Goal: Task Accomplishment & Management: Use online tool/utility

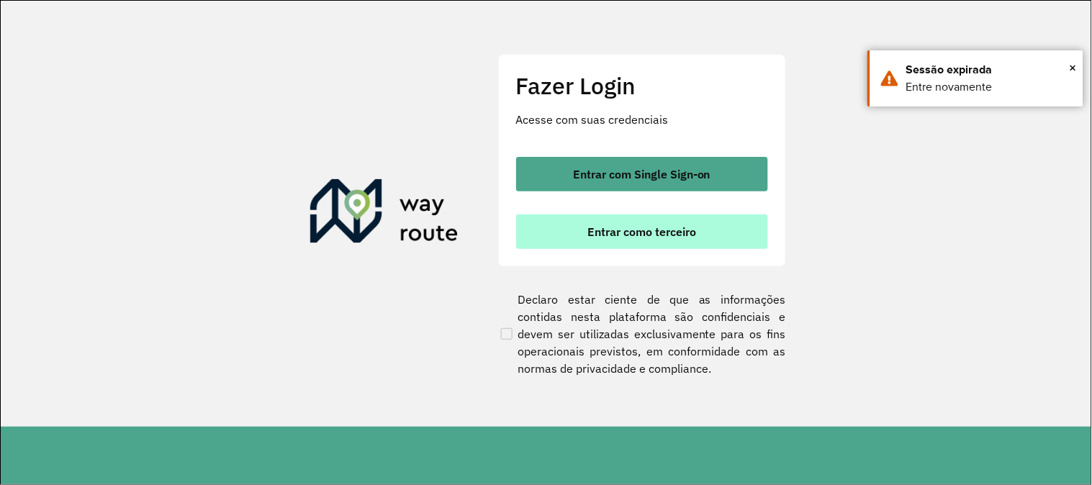
click at [576, 221] on button "Entrar como terceiro" at bounding box center [642, 232] width 252 height 35
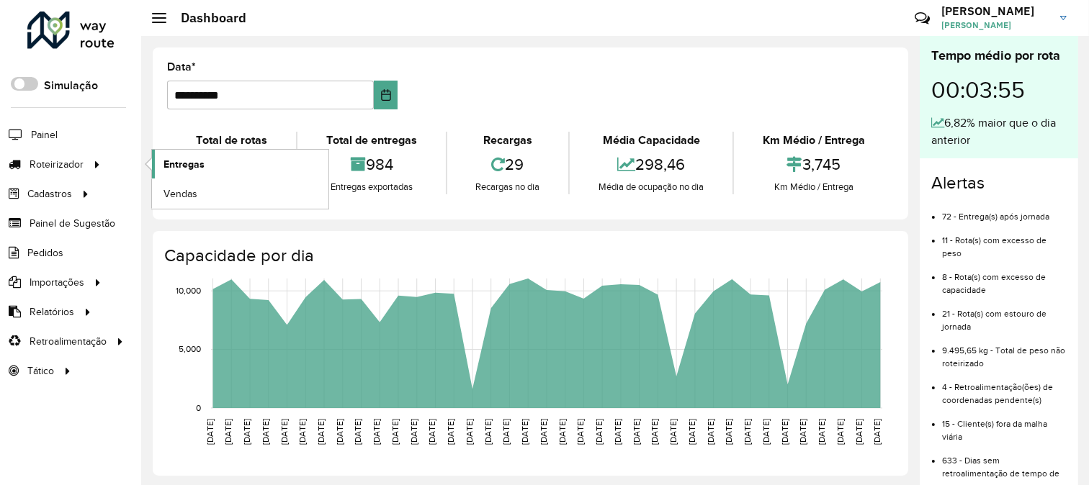
click at [189, 161] on span "Entregas" at bounding box center [183, 164] width 41 height 15
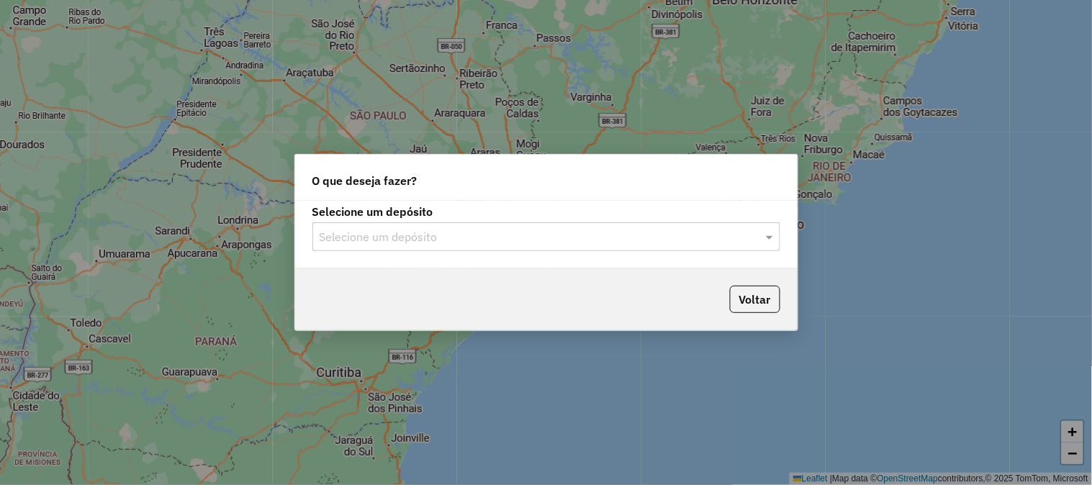
click at [391, 241] on input "text" at bounding box center [532, 237] width 425 height 17
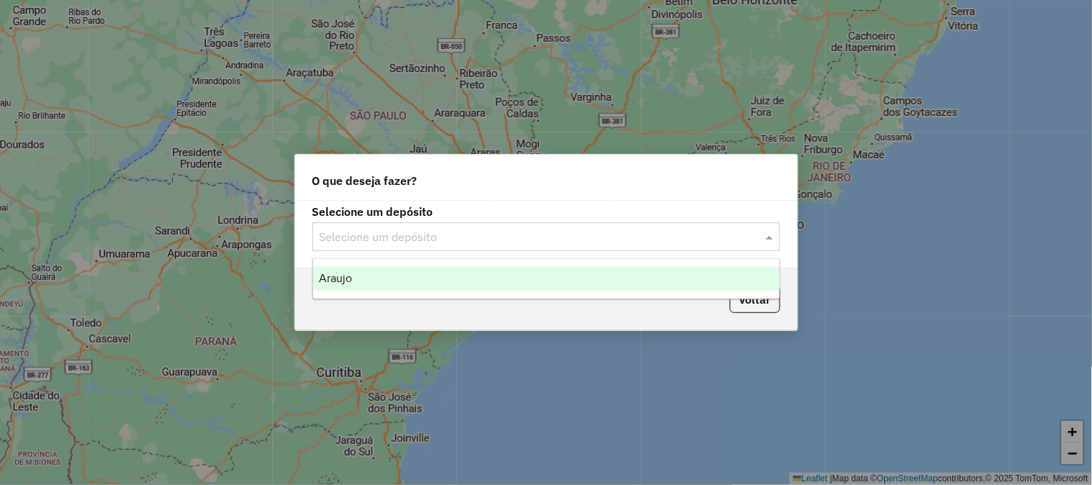
click at [373, 291] on ng-dropdown-panel "Araujo" at bounding box center [546, 278] width 468 height 41
click at [377, 281] on div "Araujo" at bounding box center [546, 278] width 467 height 24
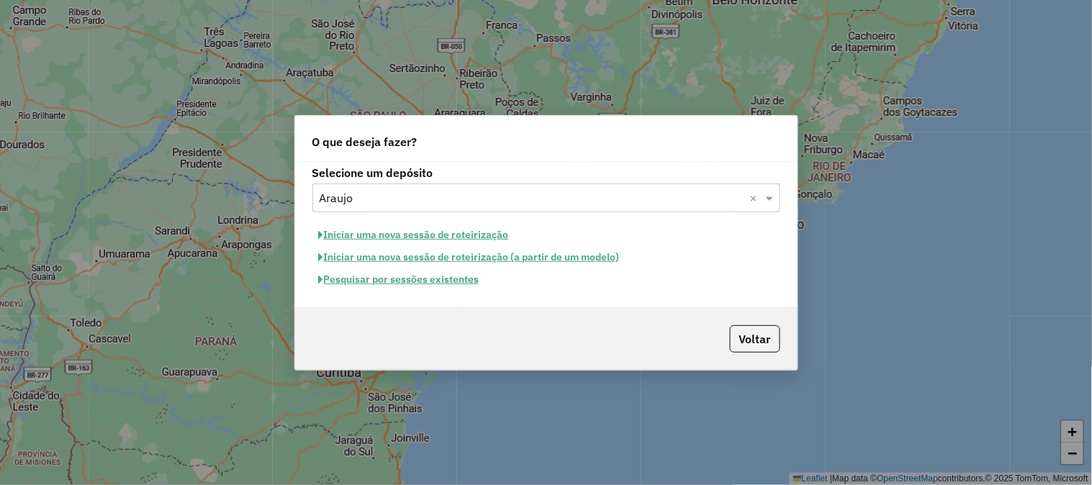
click at [436, 275] on button "Pesquisar por sessões existentes" at bounding box center [399, 280] width 174 height 22
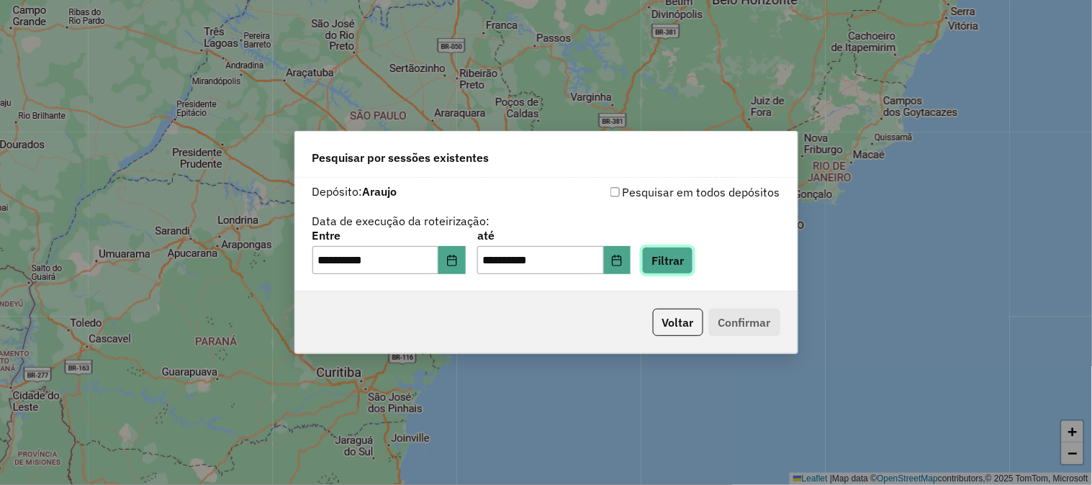
click at [692, 261] on button "Filtrar" at bounding box center [667, 260] width 51 height 27
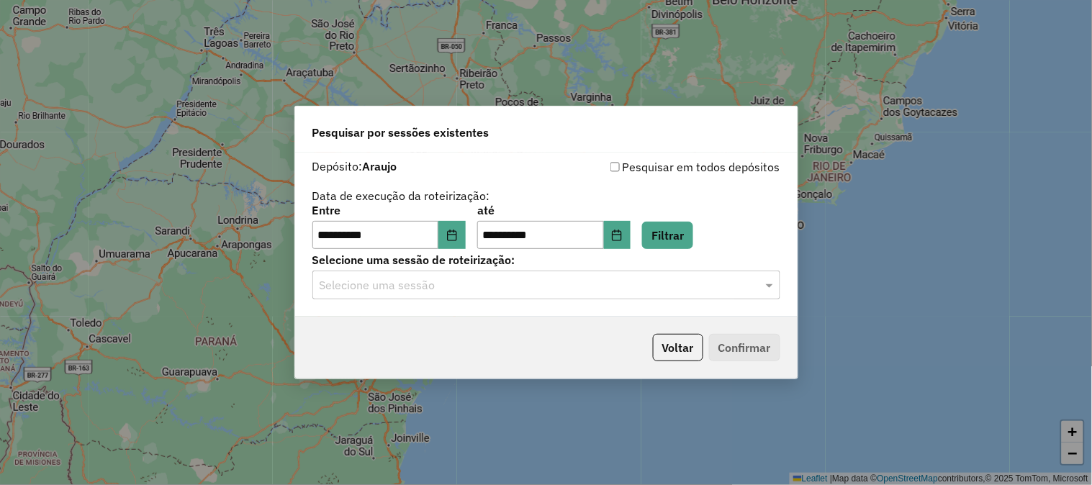
click at [431, 288] on input "text" at bounding box center [532, 285] width 425 height 17
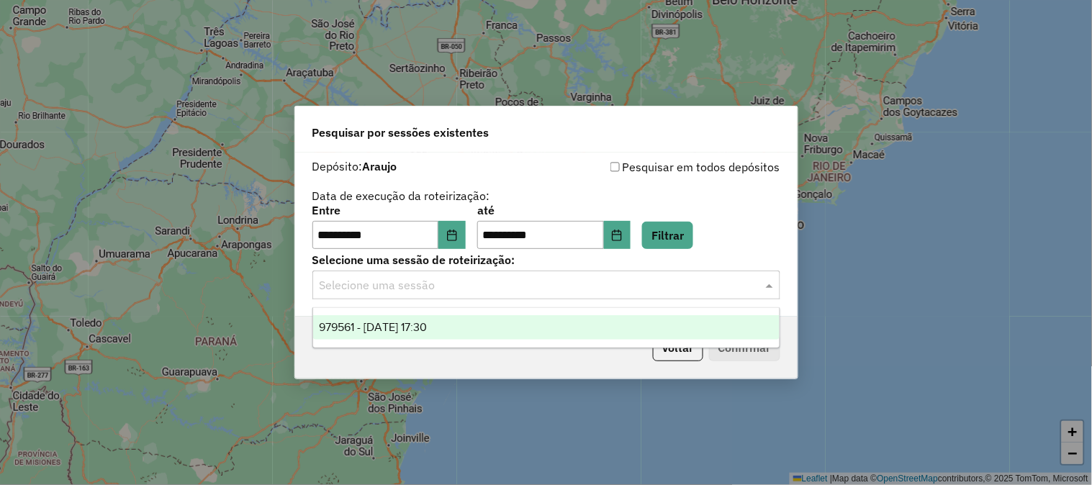
click at [390, 322] on span "979561 - 15/08/2025 17:30" at bounding box center [373, 327] width 108 height 12
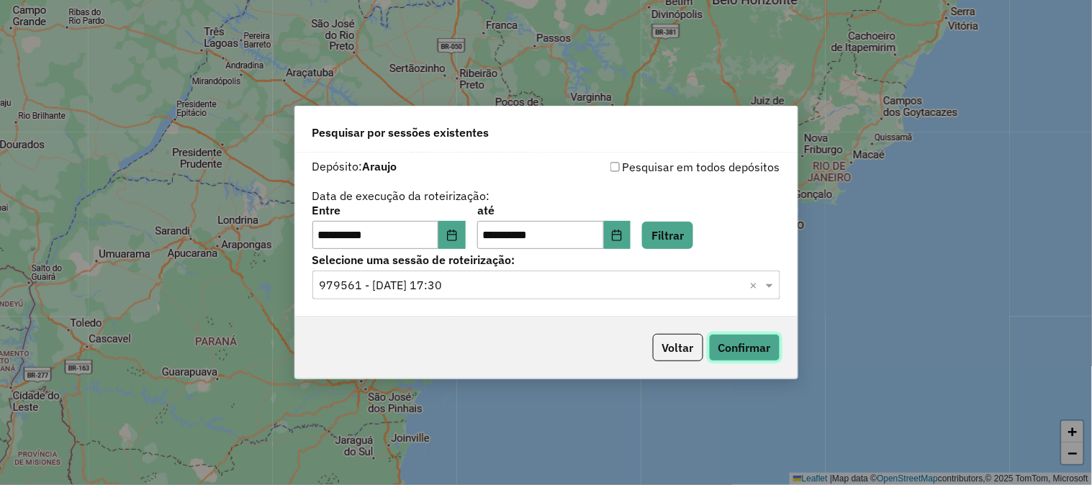
click at [751, 348] on button "Confirmar" at bounding box center [744, 347] width 71 height 27
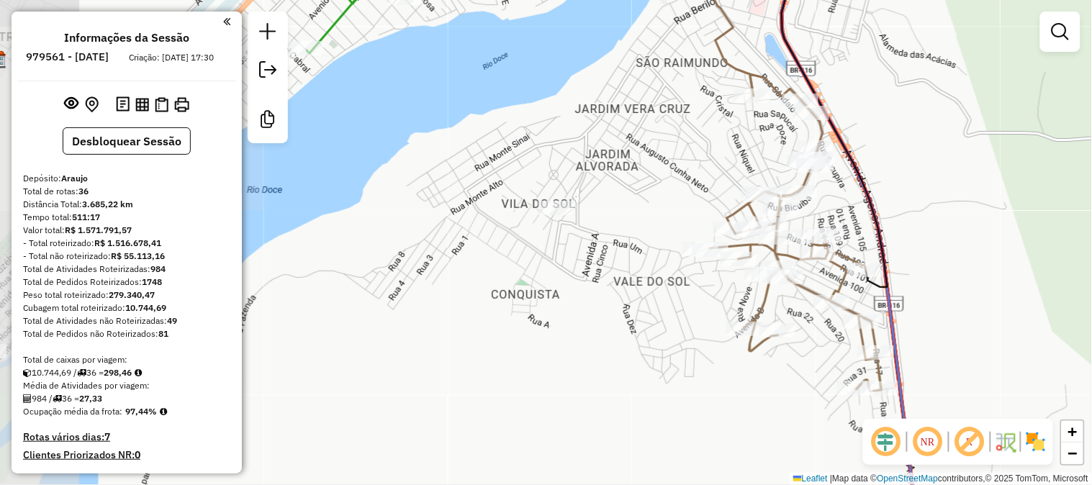
drag, startPoint x: 528, startPoint y: 174, endPoint x: 943, endPoint y: 159, distance: 415.7
click at [943, 159] on div "Janela de atendimento Grade de atendimento Capacidade Transportadoras Veículos …" at bounding box center [546, 242] width 1092 height 485
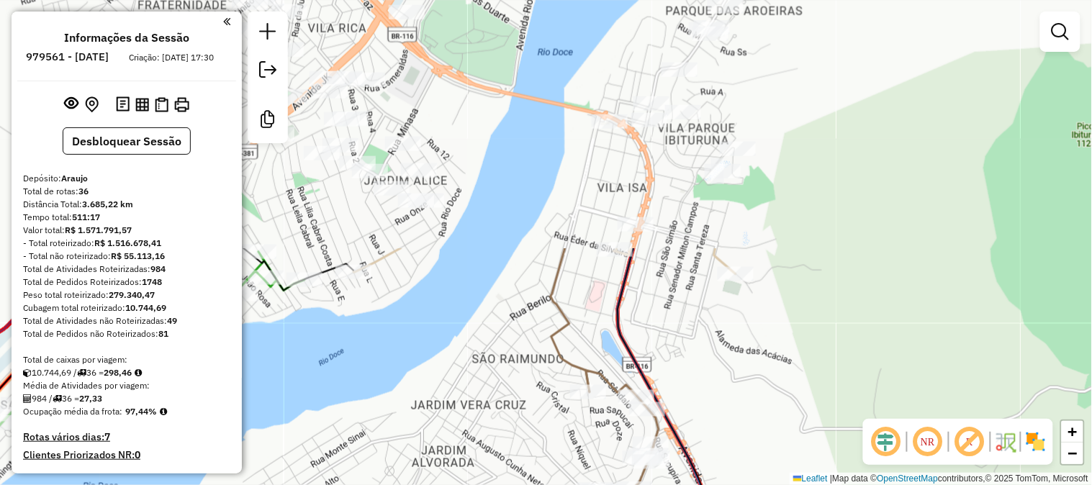
drag, startPoint x: 937, startPoint y: 176, endPoint x: 785, endPoint y: 464, distance: 325.6
click at [785, 464] on div "Janela de atendimento Grade de atendimento Capacidade Transportadoras Veículos …" at bounding box center [546, 242] width 1092 height 485
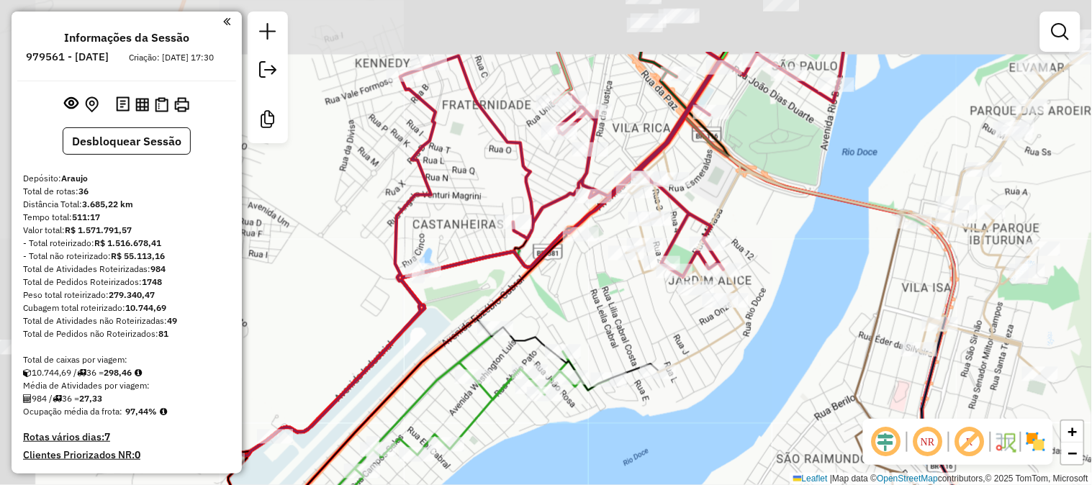
drag, startPoint x: 439, startPoint y: 279, endPoint x: 738, endPoint y: 379, distance: 315.1
click at [738, 379] on div "Janela de atendimento Grade de atendimento Capacidade Transportadoras Veículos …" at bounding box center [546, 242] width 1092 height 485
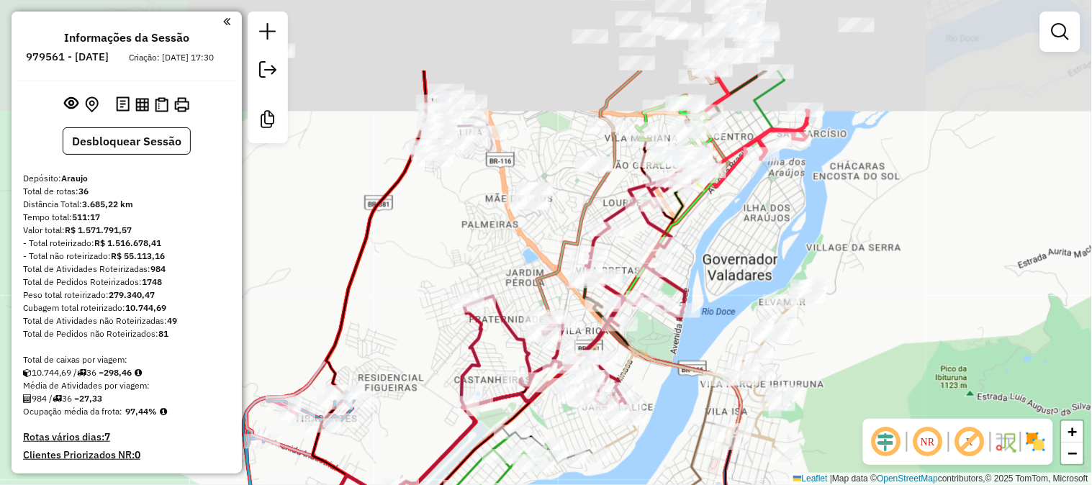
drag, startPoint x: 667, startPoint y: 196, endPoint x: 591, endPoint y: 317, distance: 142.6
click at [591, 312] on div at bounding box center [603, 305] width 36 height 14
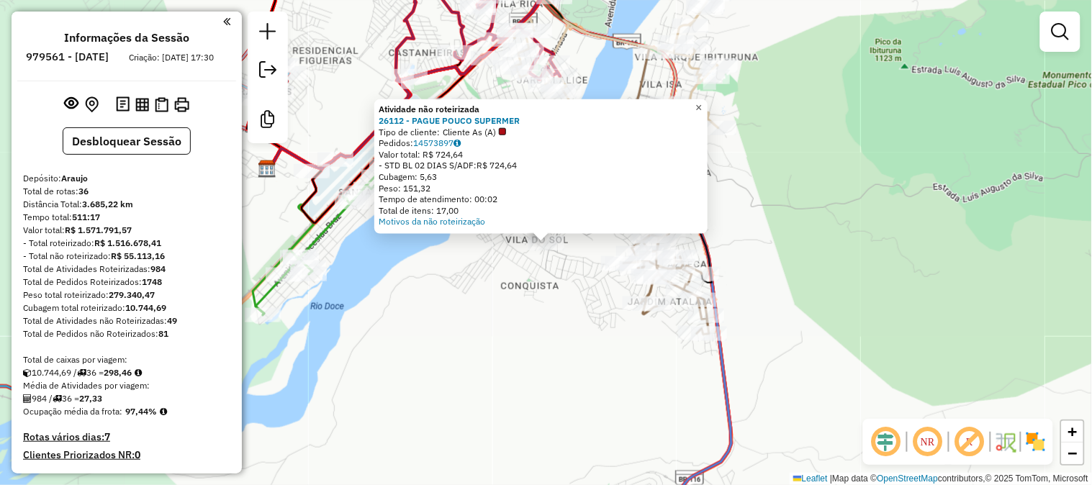
click at [702, 104] on span "×" at bounding box center [699, 108] width 6 height 12
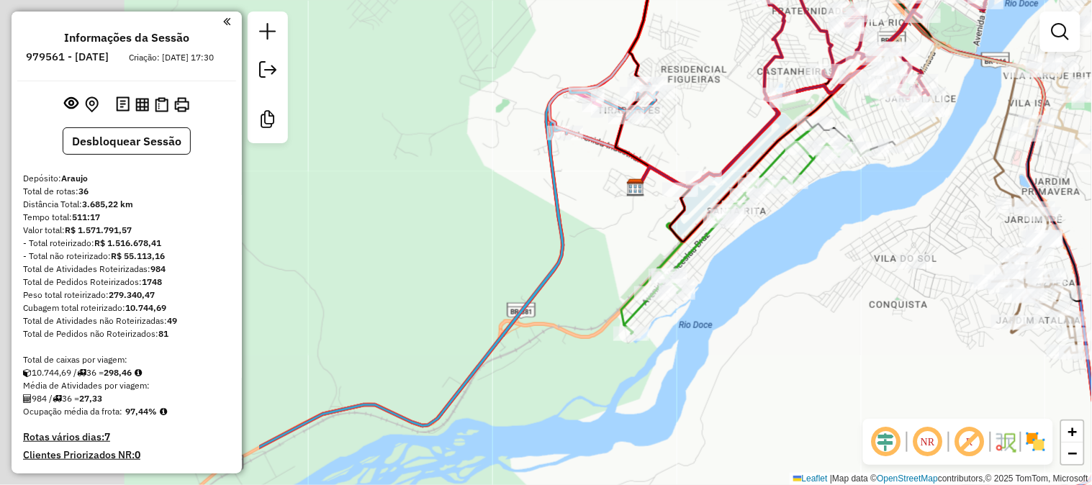
drag, startPoint x: 455, startPoint y: 375, endPoint x: 824, endPoint y: 394, distance: 369.1
click at [824, 394] on div "Janela de atendimento Grade de atendimento Capacidade Transportadoras Veículos …" at bounding box center [546, 242] width 1092 height 485
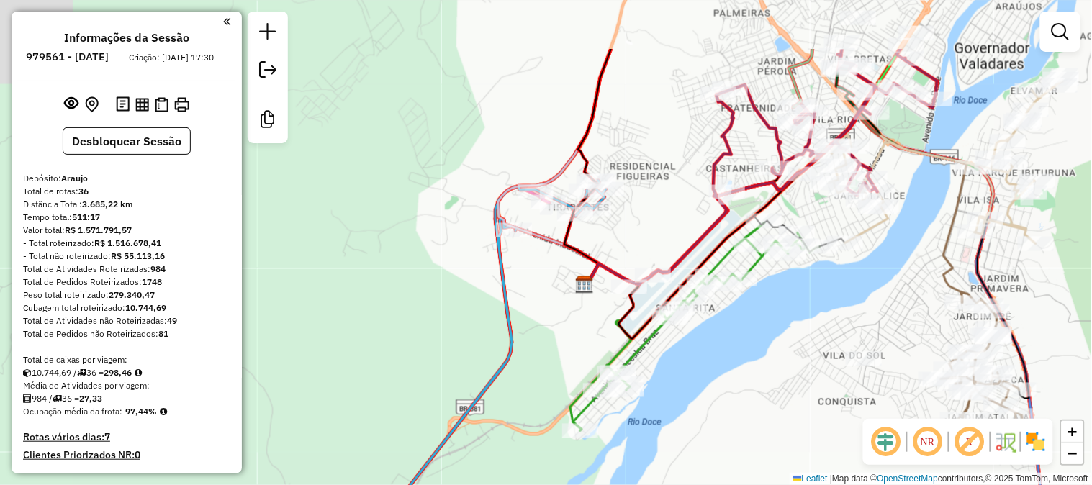
drag, startPoint x: 865, startPoint y: 188, endPoint x: 812, endPoint y: 289, distance: 113.7
click at [812, 289] on div "Janela de atendimento Grade de atendimento Capacidade Transportadoras Veículos …" at bounding box center [546, 242] width 1092 height 485
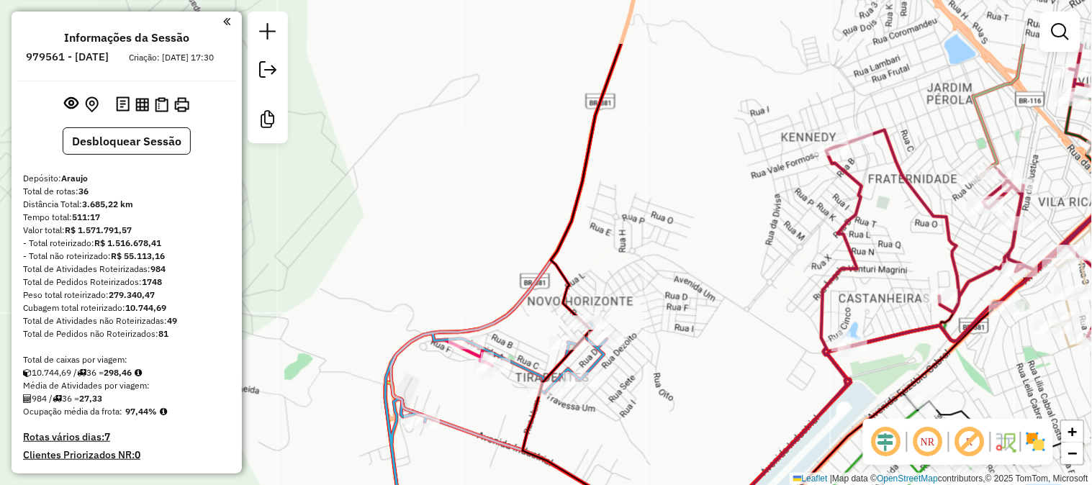
drag, startPoint x: 539, startPoint y: 204, endPoint x: 756, endPoint y: 325, distance: 248.8
click at [756, 325] on div "Janela de atendimento Grade de atendimento Capacidade Transportadoras Veículos …" at bounding box center [546, 242] width 1092 height 485
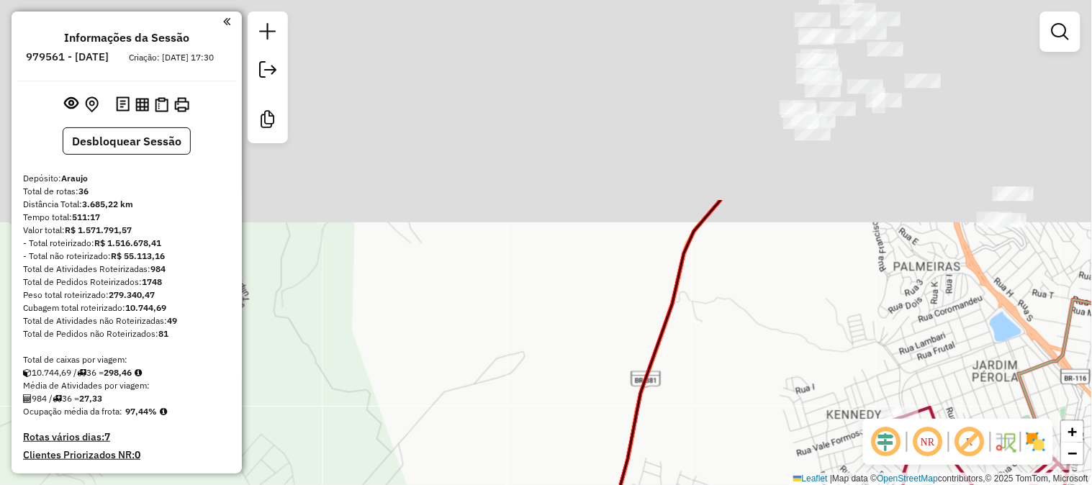
drag, startPoint x: 667, startPoint y: 192, endPoint x: 710, endPoint y: 441, distance: 252.7
click at [710, 441] on div "Janela de atendimento Grade de atendimento Capacidade Transportadoras Veículos …" at bounding box center [546, 242] width 1092 height 485
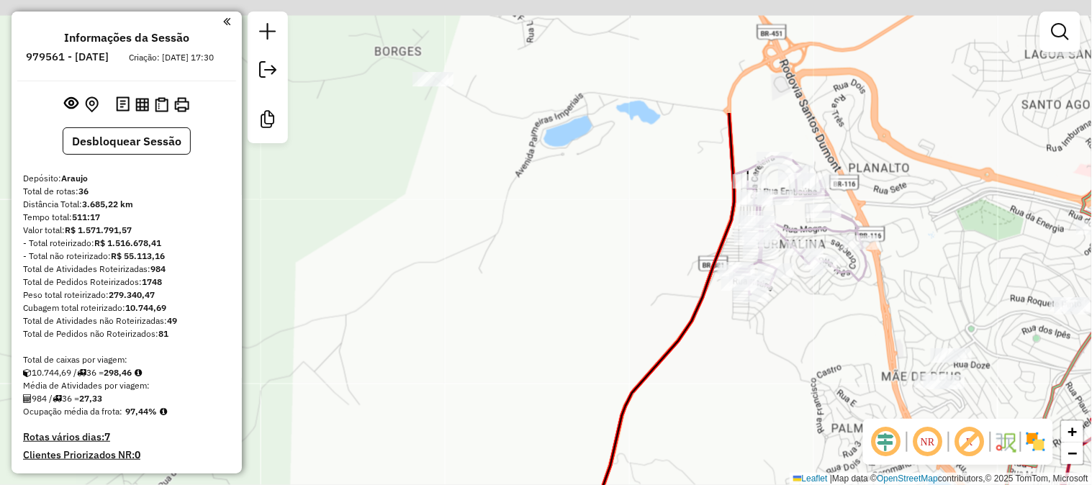
drag, startPoint x: 930, startPoint y: 227, endPoint x: 868, endPoint y: 390, distance: 174.8
click at [868, 390] on div "Janela de atendimento Grade de atendimento Capacidade Transportadoras Veículos …" at bounding box center [546, 242] width 1092 height 485
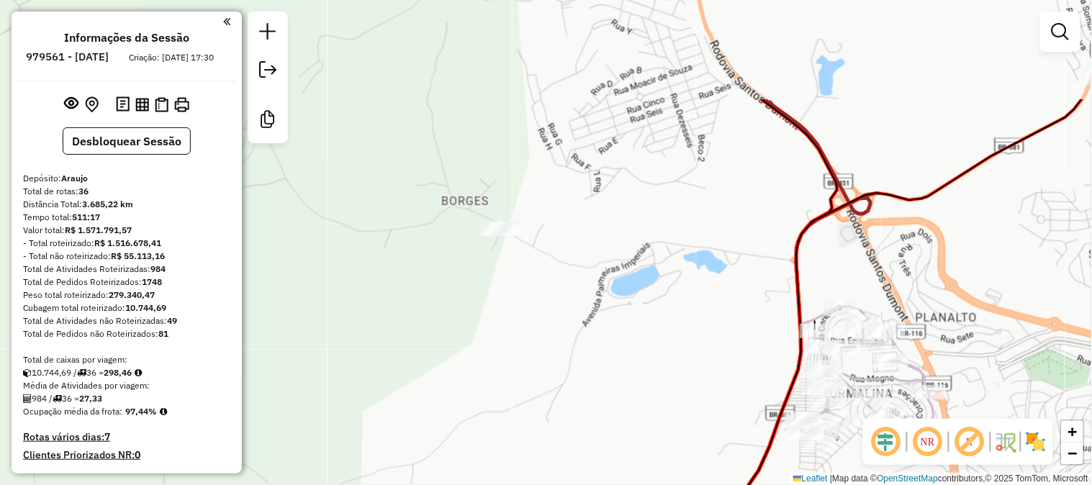
drag, startPoint x: 505, startPoint y: 219, endPoint x: 581, endPoint y: 399, distance: 195.5
click at [581, 399] on div "Janela de atendimento Grade de atendimento Capacidade Transportadoras Veículos …" at bounding box center [546, 242] width 1092 height 485
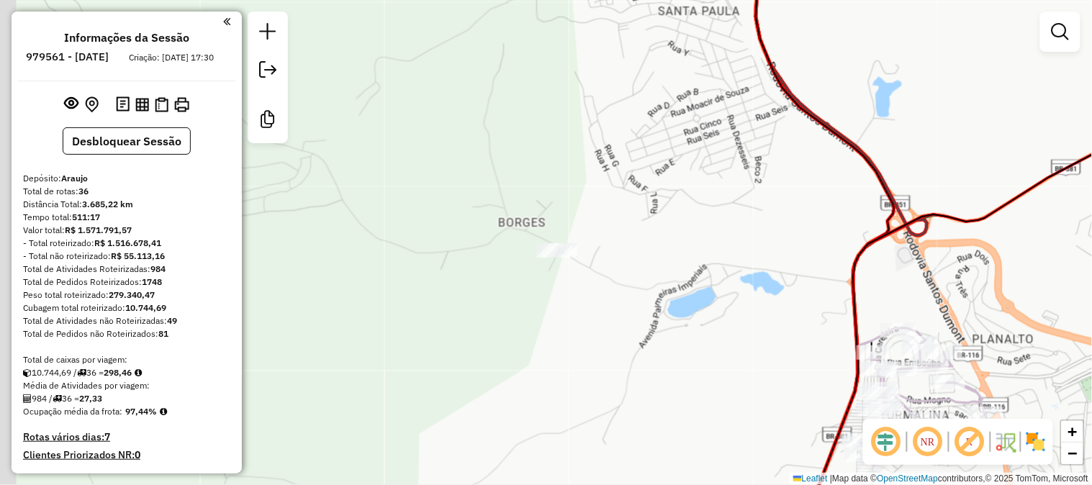
drag, startPoint x: 559, startPoint y: 248, endPoint x: 607, endPoint y: 238, distance: 48.6
click at [607, 238] on div "Janela de atendimento Grade de atendimento Capacidade Transportadoras Veículos …" at bounding box center [546, 242] width 1092 height 485
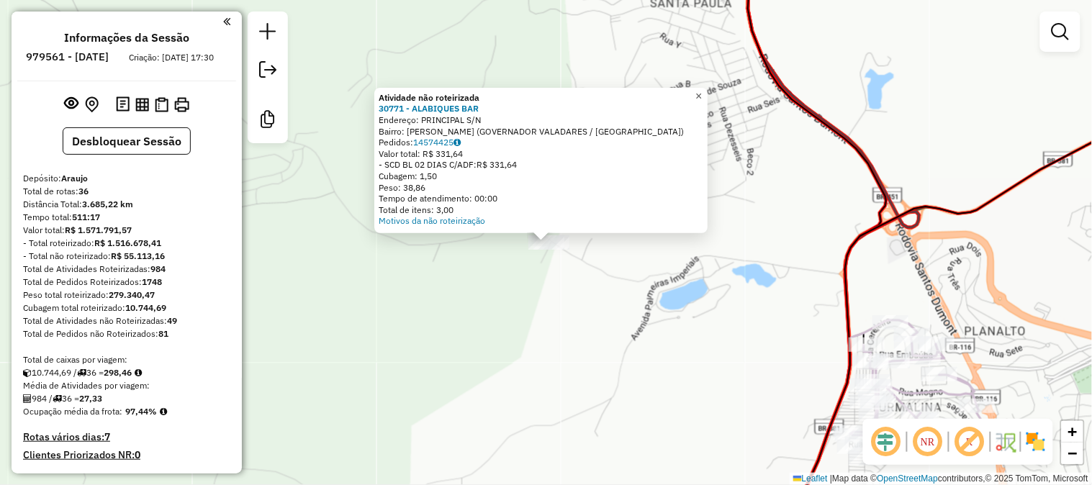
click at [703, 94] on span "×" at bounding box center [699, 96] width 6 height 12
click at [703, 91] on span "×" at bounding box center [699, 96] width 6 height 12
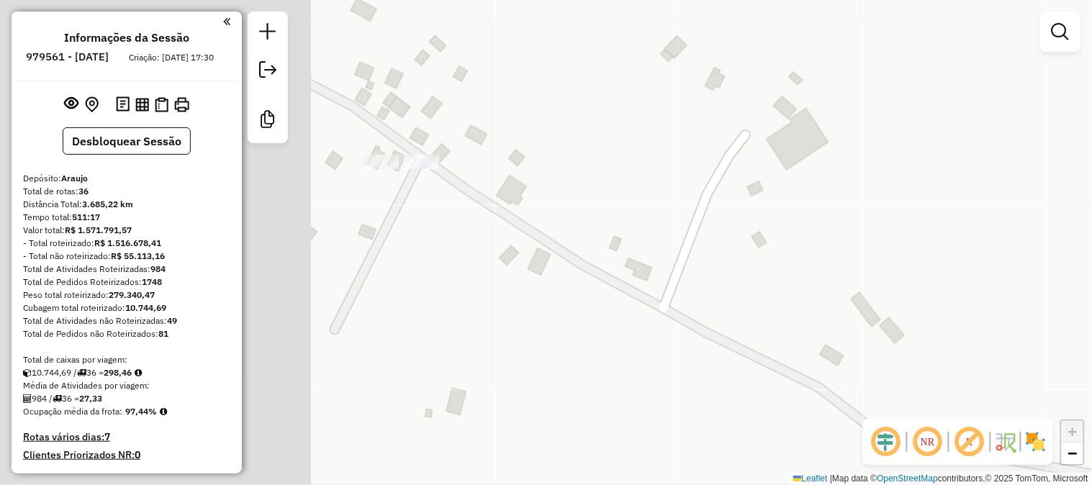
drag, startPoint x: 447, startPoint y: 259, endPoint x: 937, endPoint y: 264, distance: 490.3
click at [937, 264] on div "Janela de atendimento Grade de atendimento Capacidade Transportadoras Veículos …" at bounding box center [546, 242] width 1092 height 485
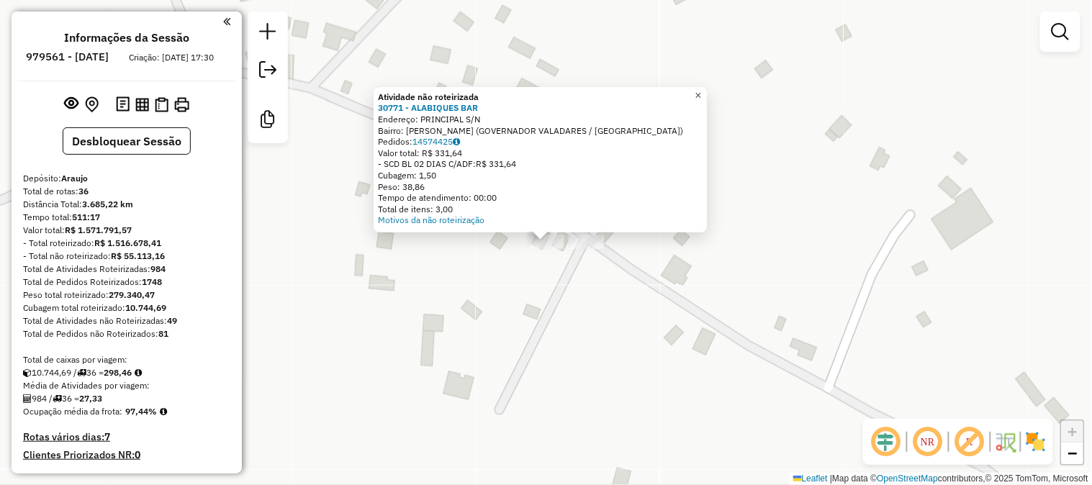
click at [702, 89] on span "×" at bounding box center [699, 95] width 6 height 12
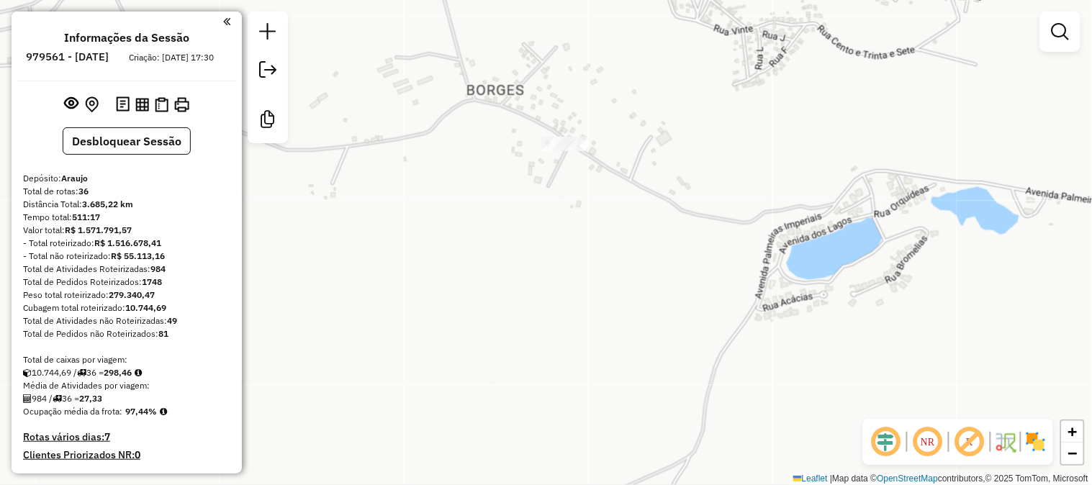
drag, startPoint x: 854, startPoint y: 276, endPoint x: 745, endPoint y: 256, distance: 110.4
click at [745, 256] on div "Janela de atendimento Grade de atendimento Capacidade Transportadoras Veículos …" at bounding box center [546, 242] width 1092 height 485
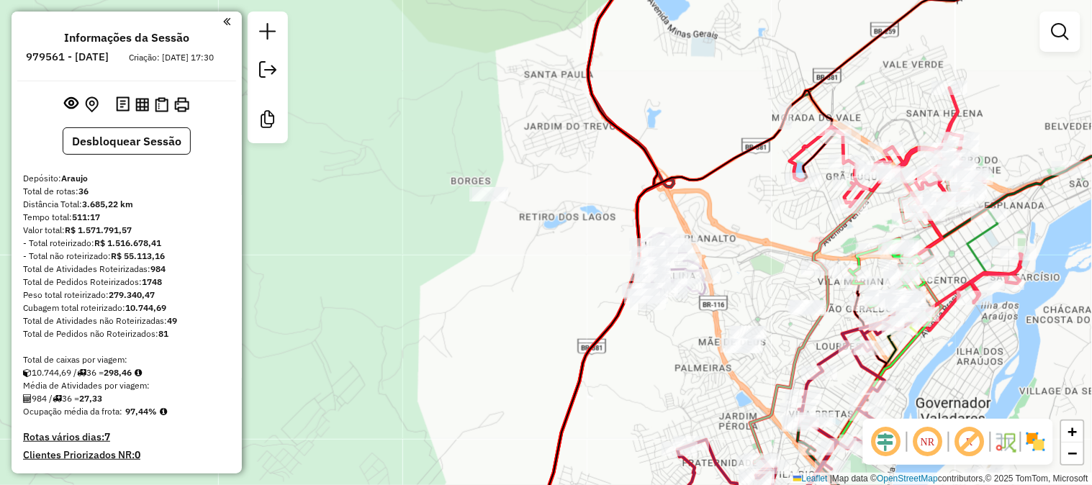
drag, startPoint x: 559, startPoint y: 203, endPoint x: 585, endPoint y: 202, distance: 26.0
click at [585, 202] on div "Janela de atendimento Grade de atendimento Capacidade Transportadoras Veículos …" at bounding box center [546, 242] width 1092 height 485
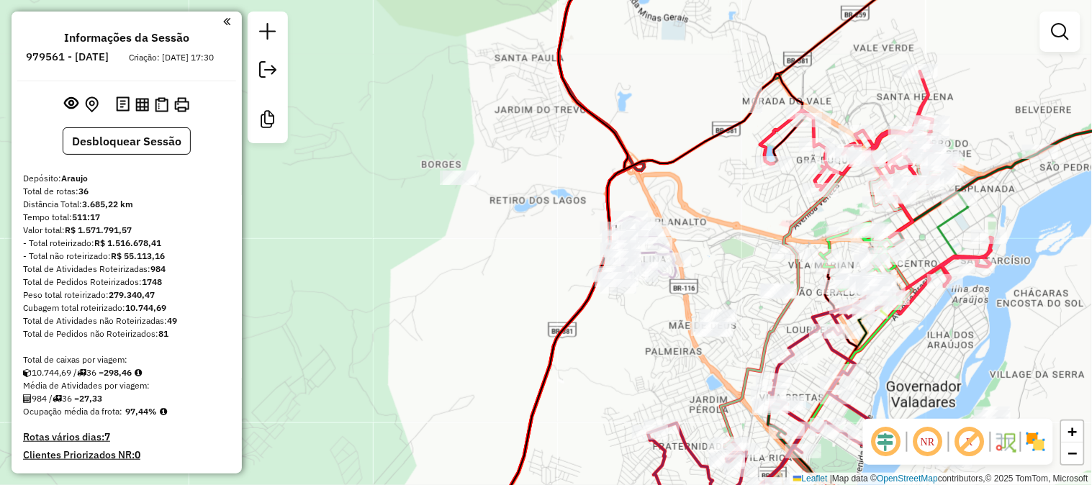
drag, startPoint x: 585, startPoint y: 205, endPoint x: 555, endPoint y: 189, distance: 33.8
click at [555, 189] on div "Janela de atendimento Grade de atendimento Capacidade Transportadoras Veículos …" at bounding box center [546, 242] width 1092 height 485
click at [141, 153] on button "Desbloquear Sessão" at bounding box center [127, 140] width 128 height 27
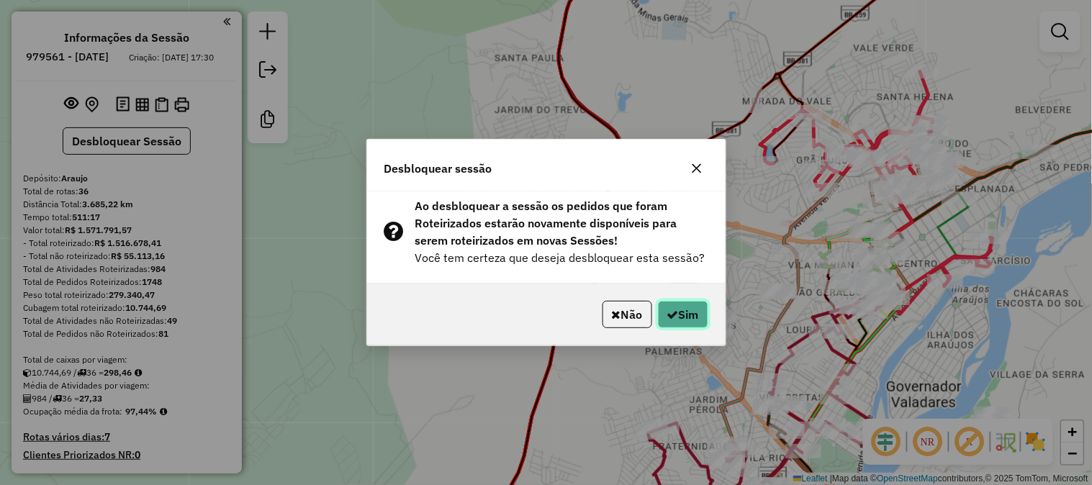
click at [689, 315] on button "Sim" at bounding box center [683, 314] width 50 height 27
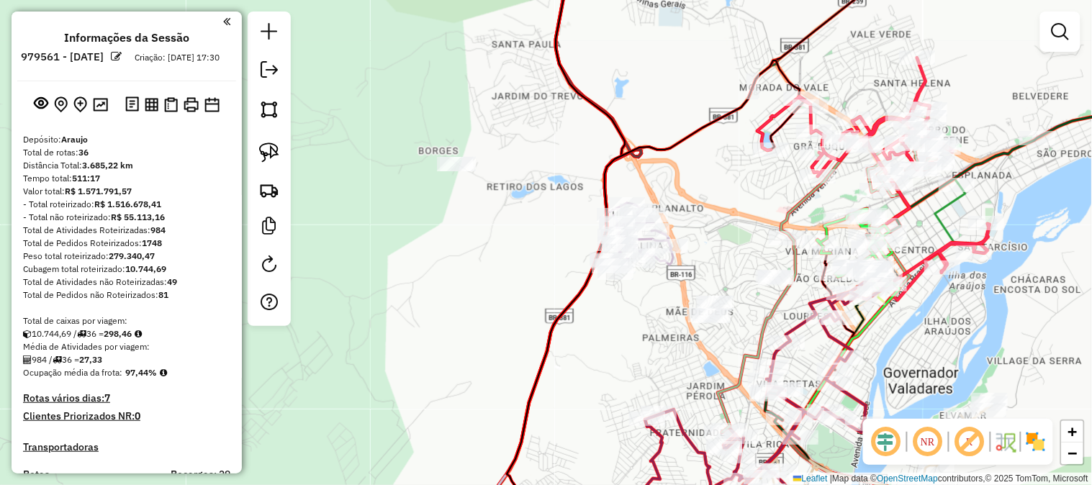
drag, startPoint x: 564, startPoint y: 183, endPoint x: 562, endPoint y: 169, distance: 14.0
click at [562, 169] on div "Janela de atendimento Grade de atendimento Capacidade Transportadoras Veículos …" at bounding box center [546, 242] width 1092 height 485
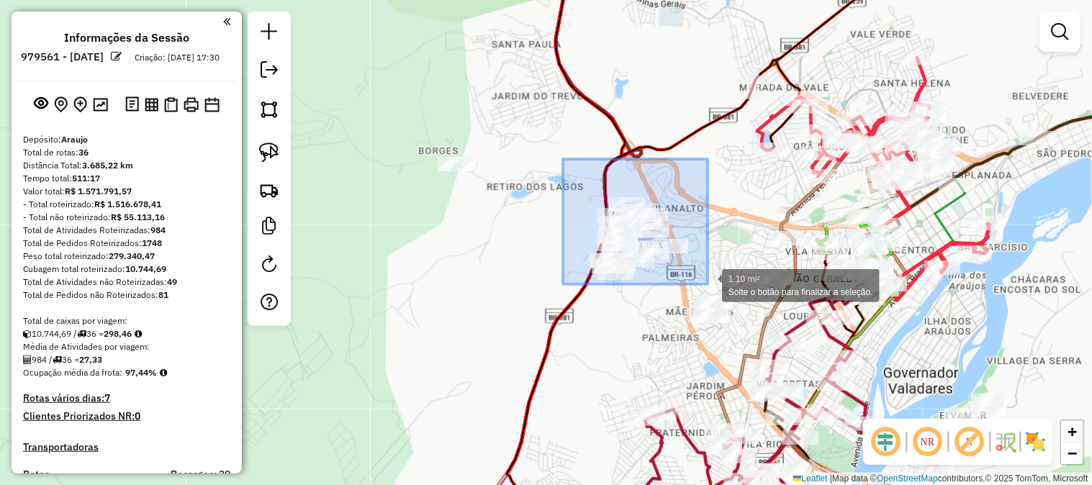
drag, startPoint x: 687, startPoint y: 296, endPoint x: 708, endPoint y: 284, distance: 23.8
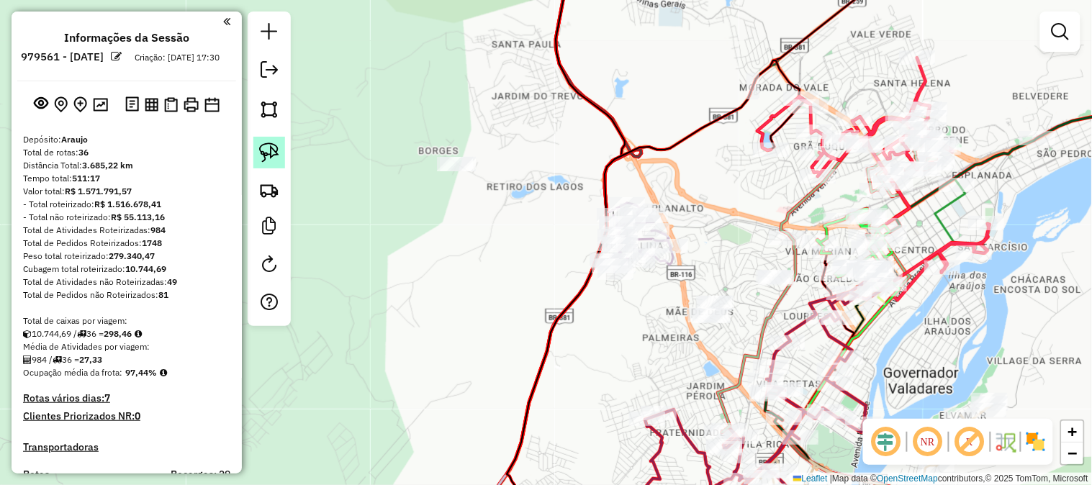
click at [274, 145] on img at bounding box center [269, 153] width 20 height 20
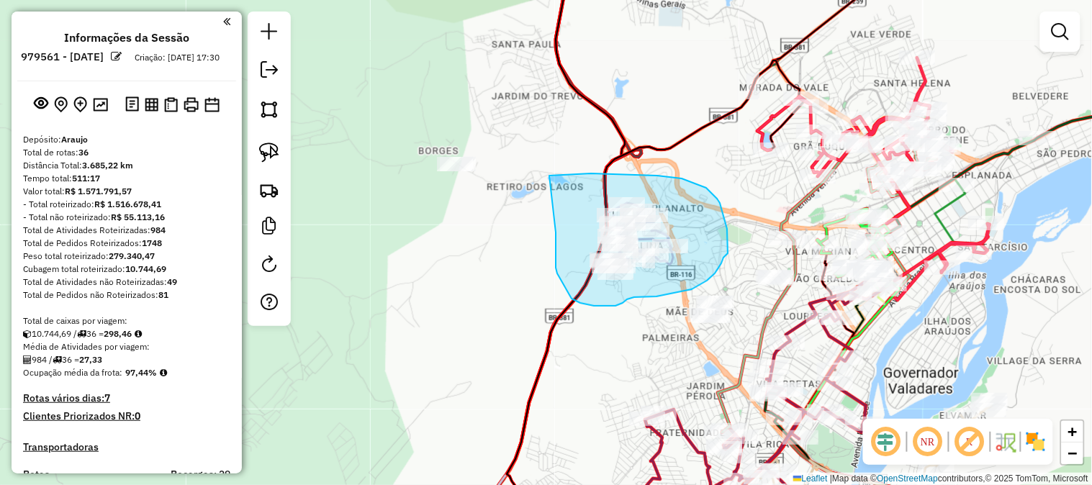
drag, startPoint x: 549, startPoint y: 176, endPoint x: 556, endPoint y: 233, distance: 57.2
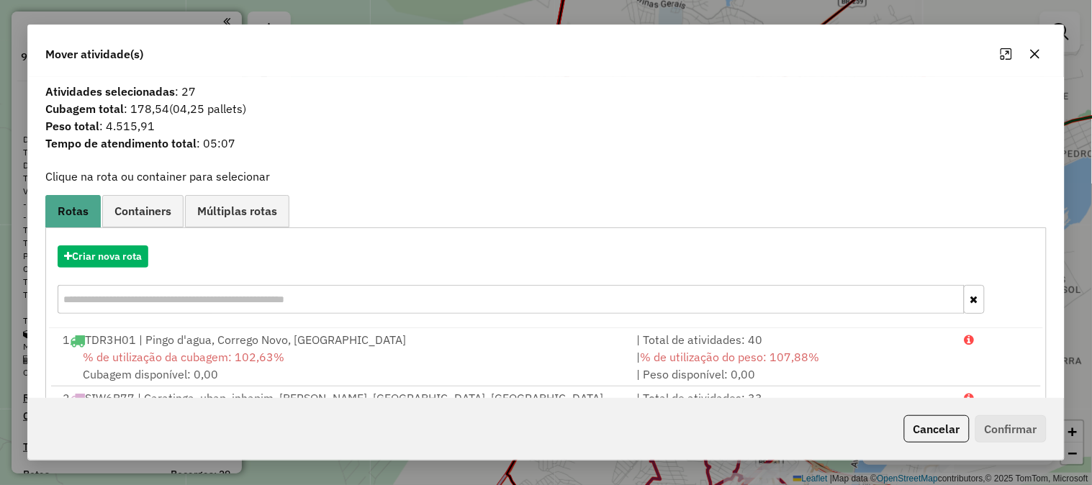
click at [1037, 56] on icon "button" at bounding box center [1036, 54] width 12 height 12
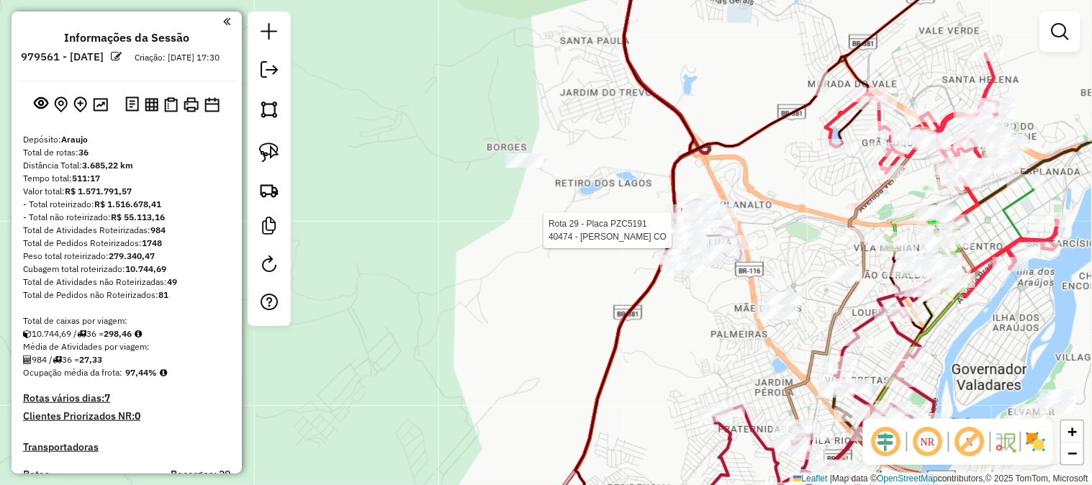
select select "**********"
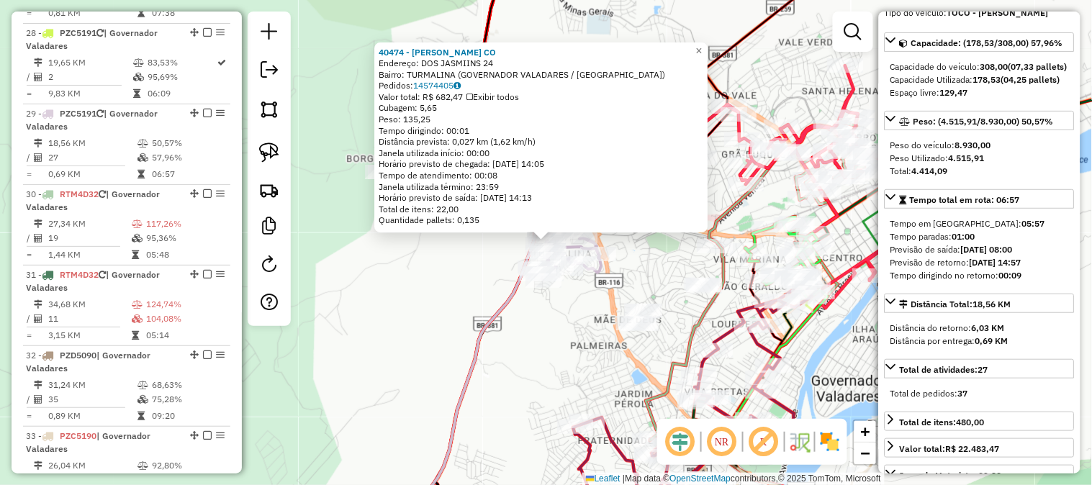
scroll to position [80, 0]
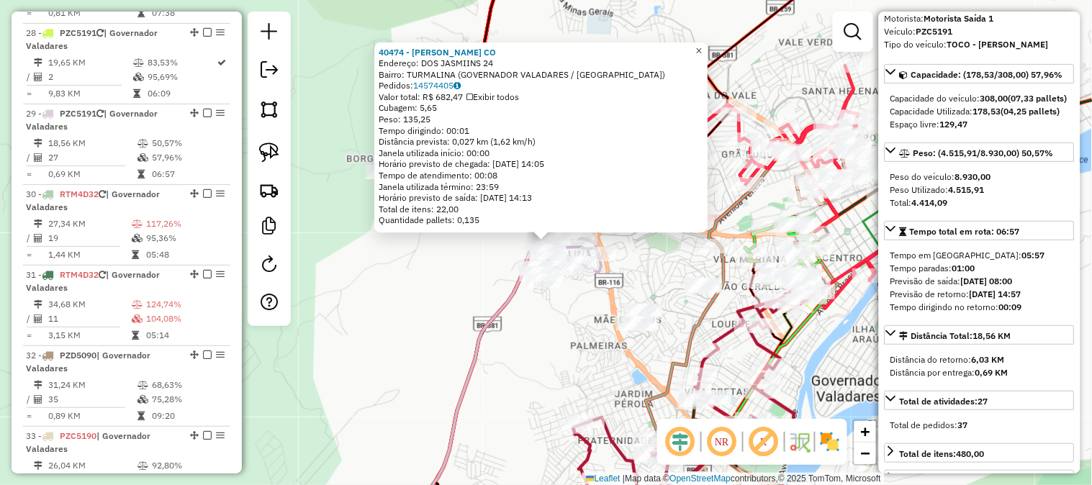
click at [703, 45] on span "×" at bounding box center [699, 51] width 6 height 12
